Goal: Task Accomplishment & Management: Manage account settings

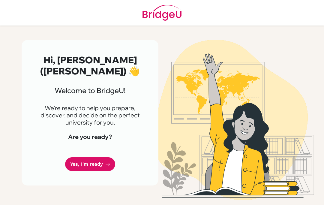
click at [79, 160] on link "Yes, I'm ready" at bounding box center [90, 164] width 50 height 14
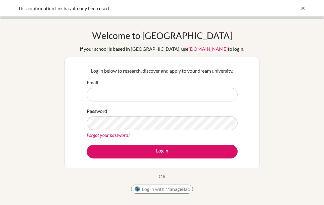
click at [221, 96] on input "Email" at bounding box center [162, 95] width 151 height 14
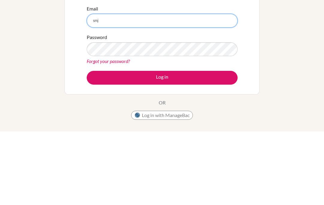
click at [216, 88] on input "smj" at bounding box center [162, 95] width 151 height 14
type input "[EMAIL_ADDRESS][DOMAIN_NAME]"
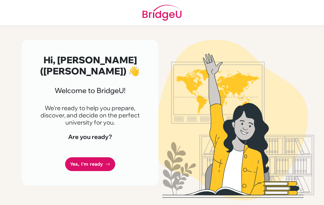
click at [92, 170] on link "Yes, I'm ready" at bounding box center [90, 164] width 50 height 14
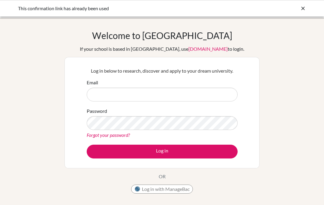
click at [56, 19] on div "Welcome to BridgeU If your school is based in China, use app.bridge-u.com.cn to…" at bounding box center [162, 128] width 324 height 220
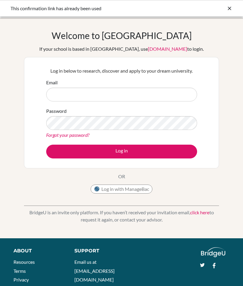
click at [227, 8] on icon at bounding box center [229, 8] width 6 height 6
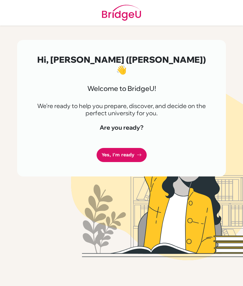
click at [135, 151] on link "Yes, I'm ready" at bounding box center [122, 155] width 50 height 14
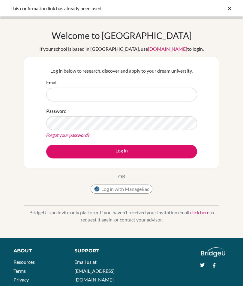
click at [232, 6] on icon at bounding box center [229, 8] width 6 height 6
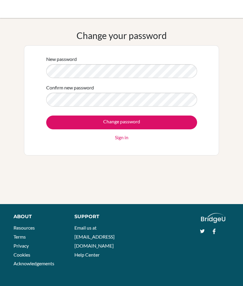
click at [177, 121] on input "Change password" at bounding box center [121, 122] width 151 height 14
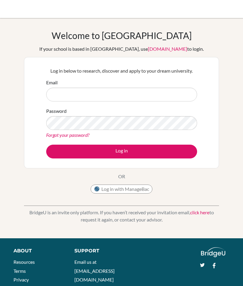
click at [131, 92] on input "Email" at bounding box center [121, 95] width 151 height 14
type input "[EMAIL_ADDRESS][DOMAIN_NAME]"
click at [179, 148] on button "Log in" at bounding box center [121, 151] width 151 height 14
